Goal: Task Accomplishment & Management: Use online tool/utility

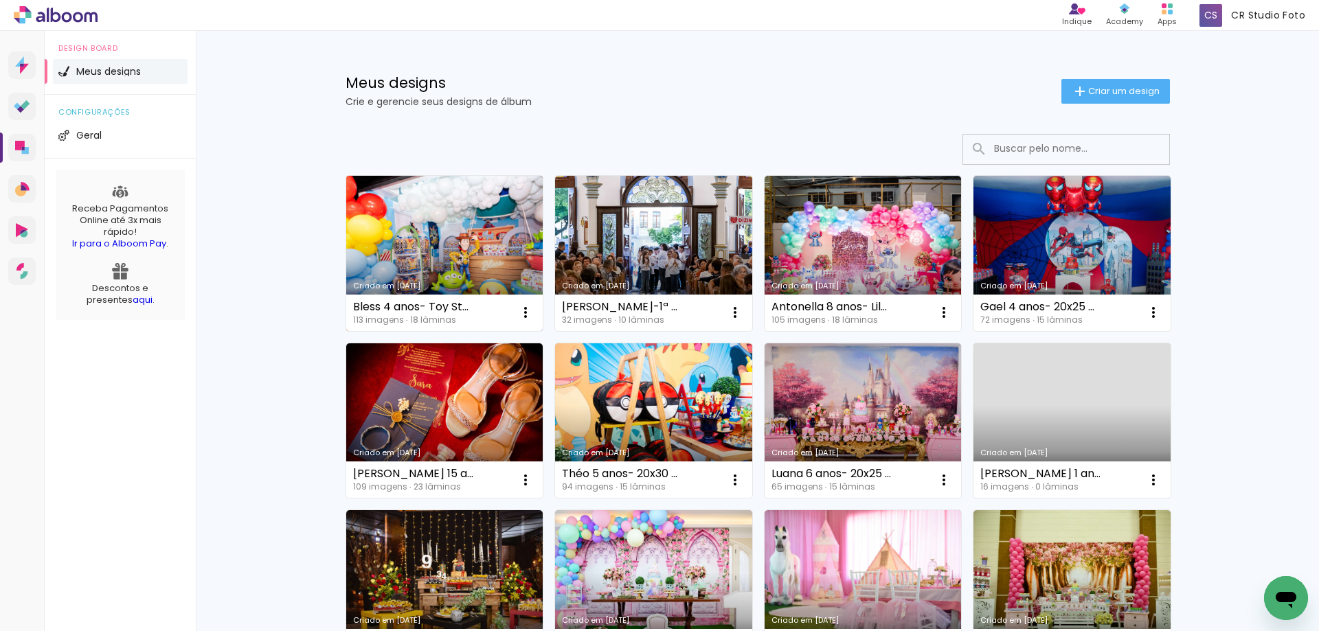
click at [452, 300] on div "Bless 4 anos- Toy Story 20x30 113 imagens ∙ 18 lâminas Abrir Fazer uma cópia Ex…" at bounding box center [444, 313] width 197 height 36
click at [467, 216] on link "Criado em [DATE]" at bounding box center [444, 253] width 197 height 155
